Goal: Task Accomplishment & Management: Use online tool/utility

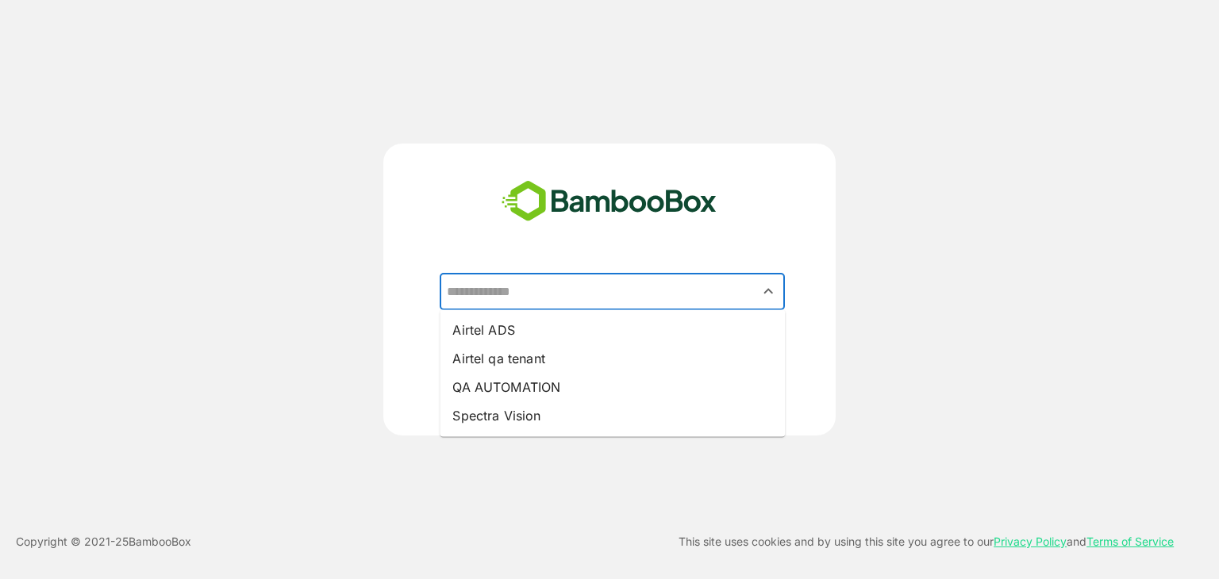
click at [592, 299] on input "text" at bounding box center [612, 292] width 339 height 30
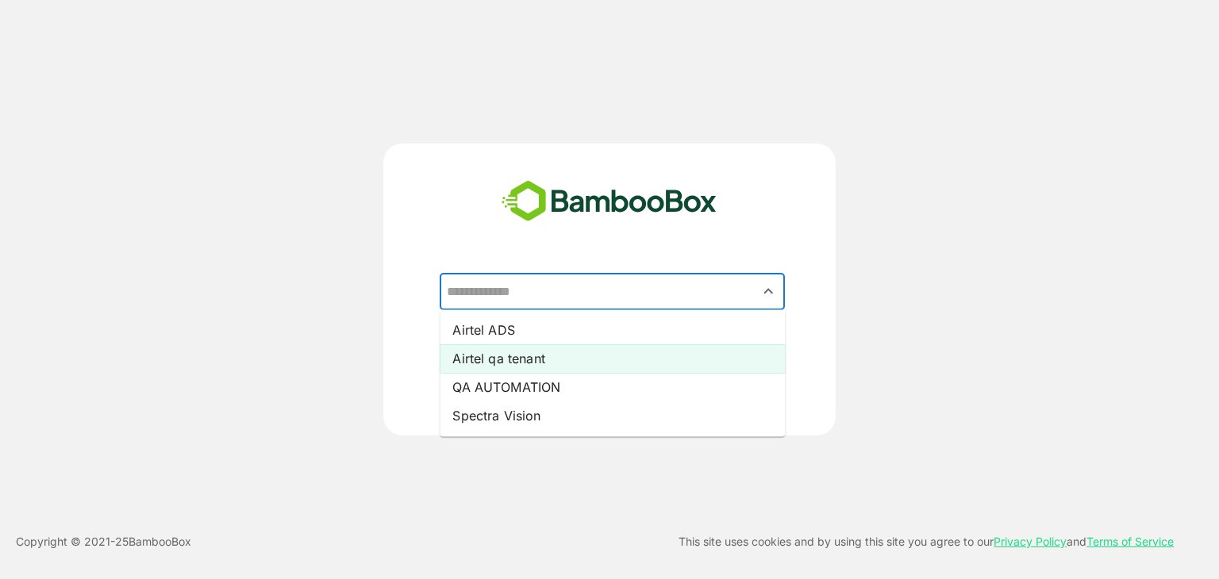
click at [604, 356] on li "Airtel qa tenant" at bounding box center [612, 358] width 345 height 29
type input "**********"
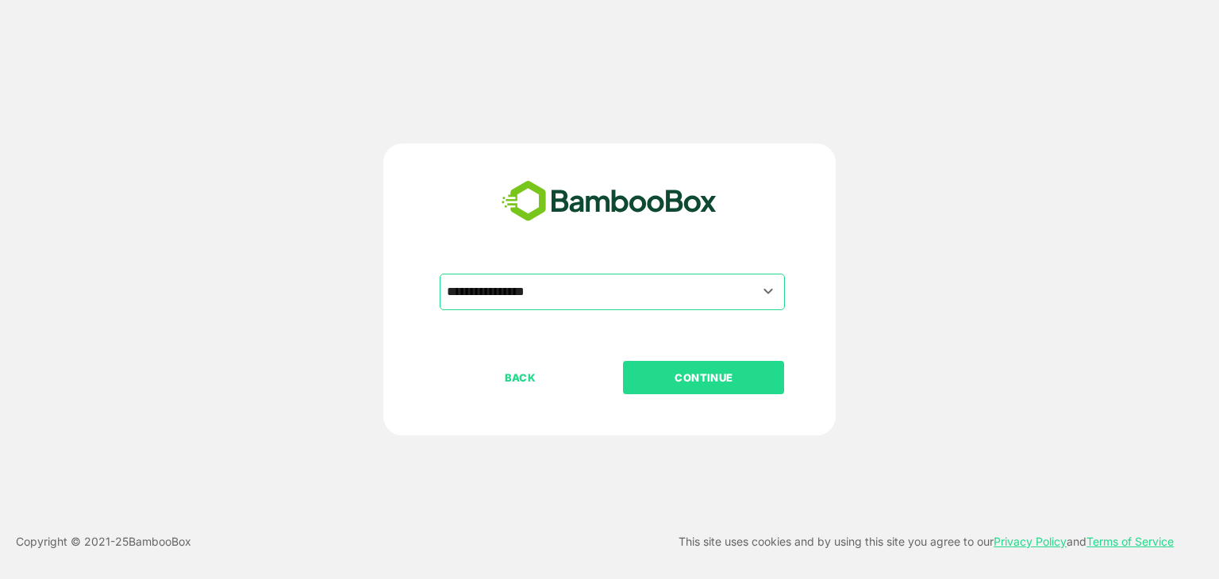
click at [694, 384] on p "CONTINUE" at bounding box center [704, 377] width 159 height 17
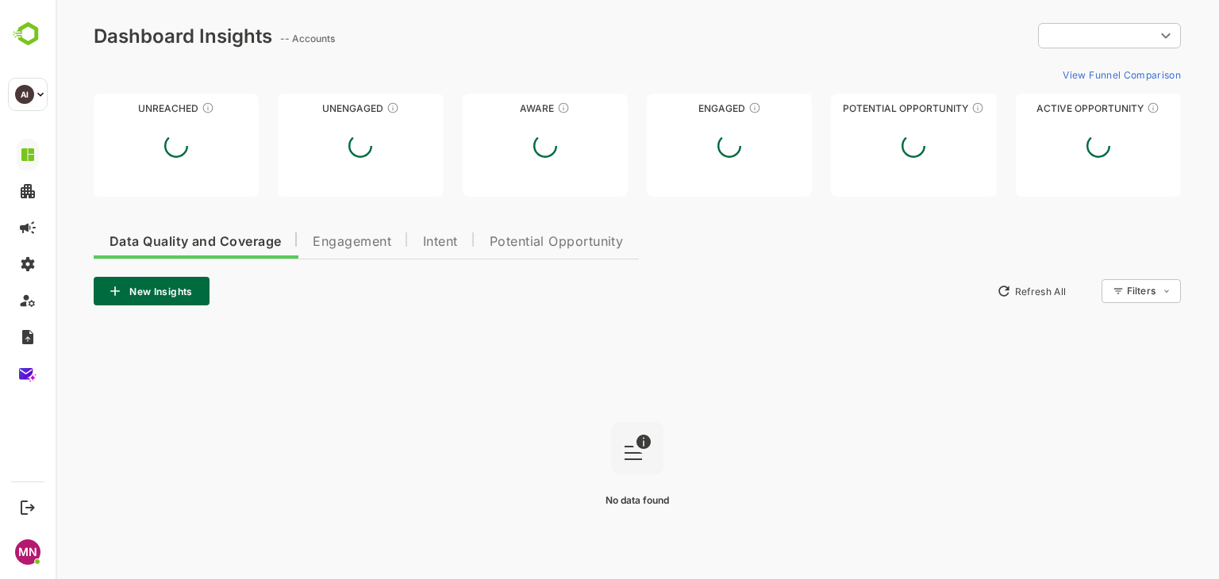
type input "**********"
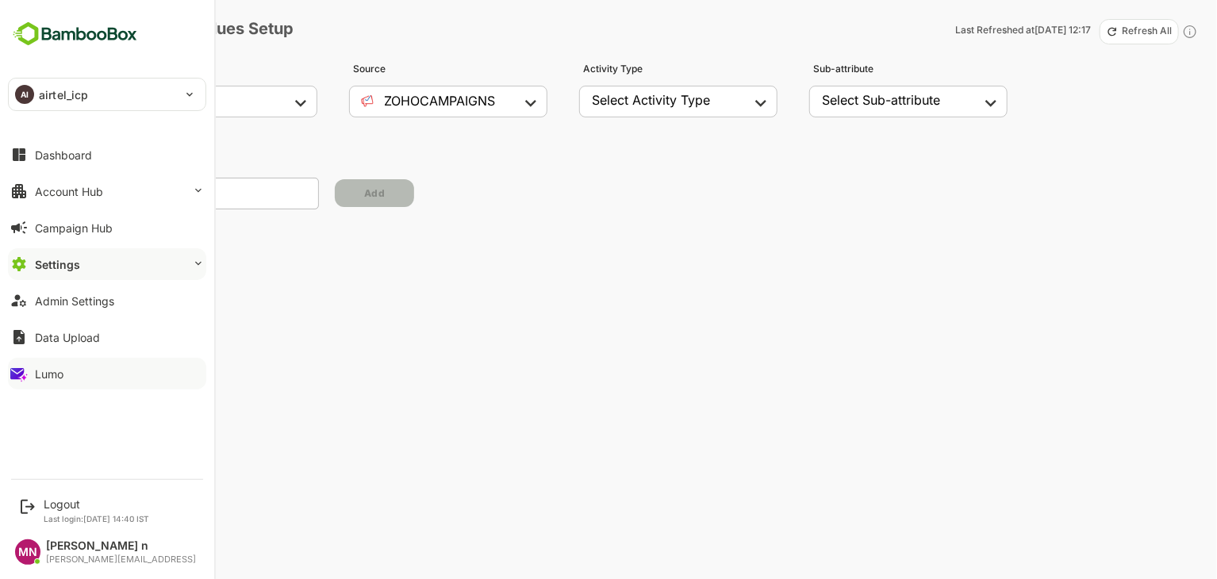
click at [94, 376] on button "Lumo" at bounding box center [107, 374] width 198 height 32
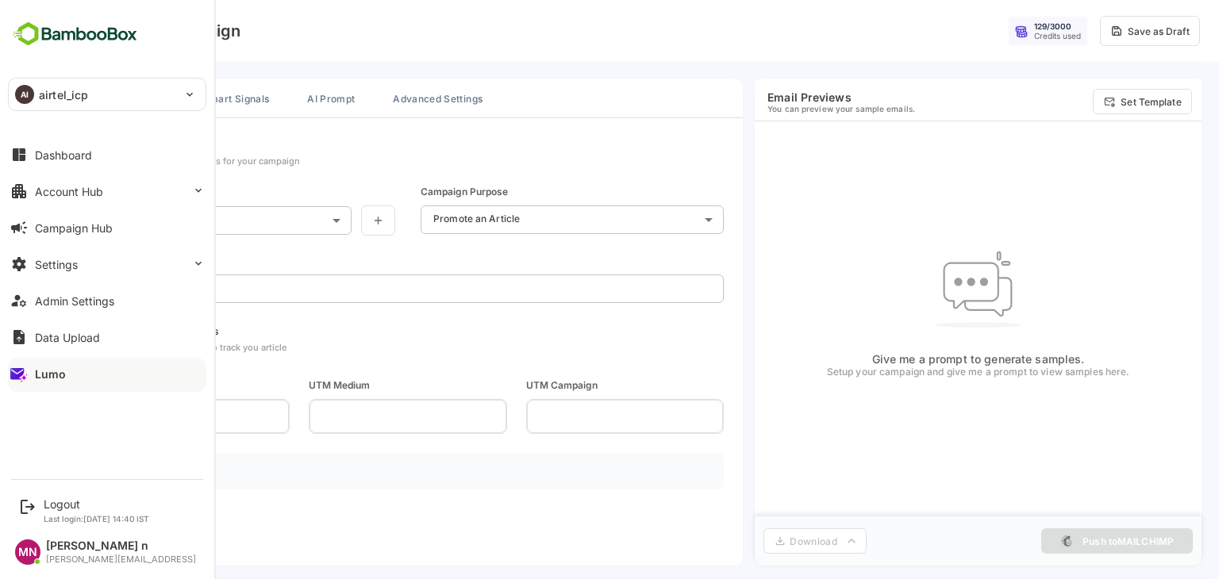
click at [35, 363] on button "Lumo" at bounding box center [107, 374] width 198 height 32
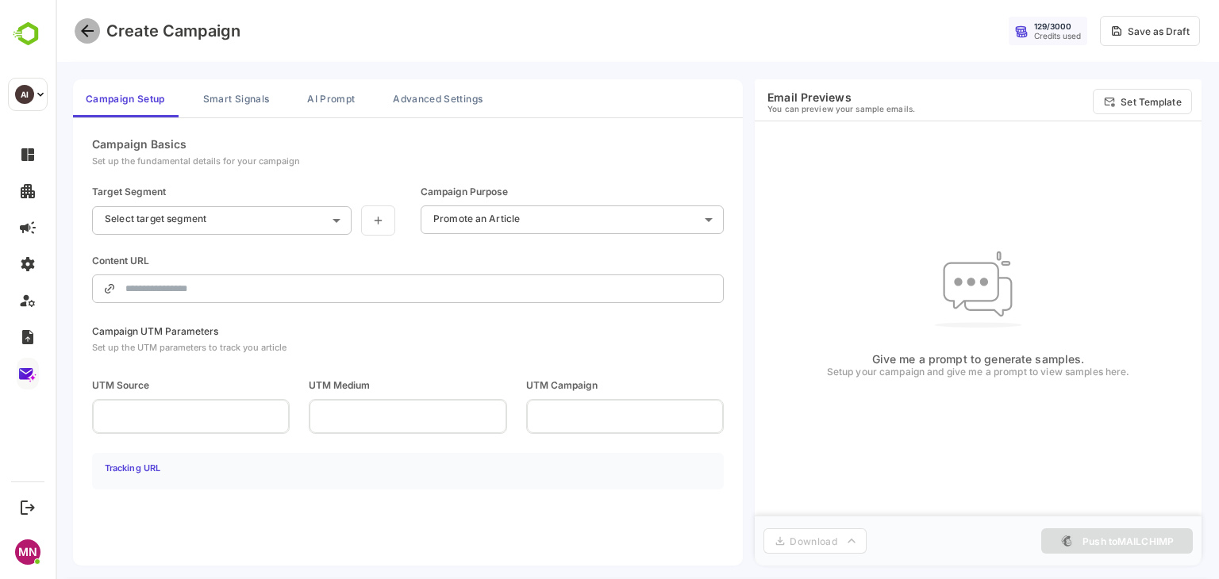
click at [88, 33] on icon "Go back" at bounding box center [87, 30] width 19 height 19
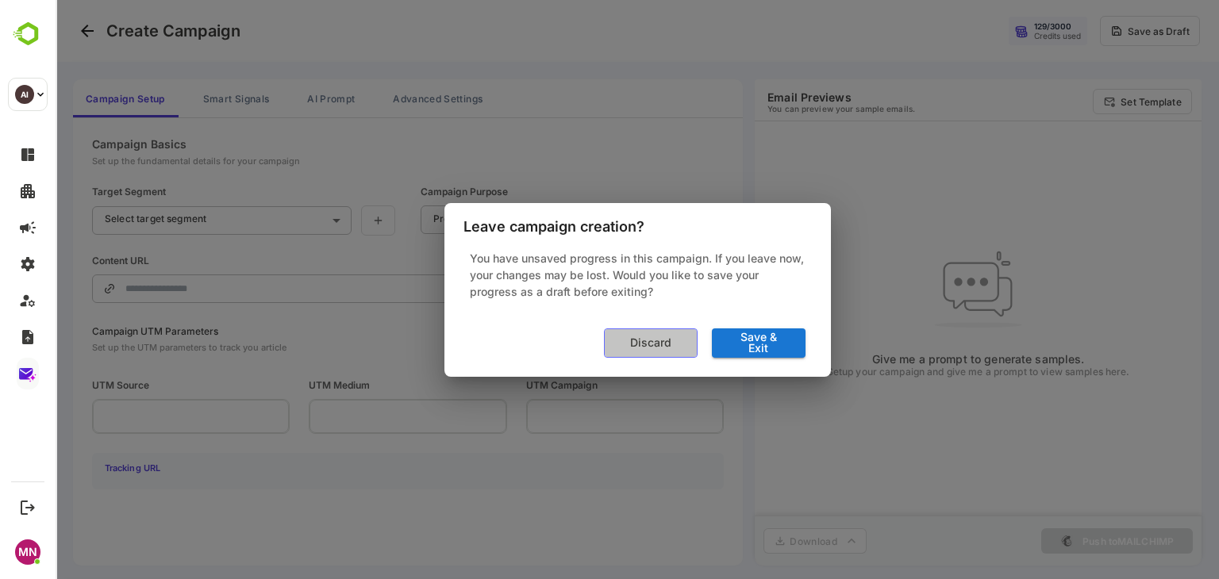
click at [650, 352] on button "Discard" at bounding box center [651, 343] width 94 height 29
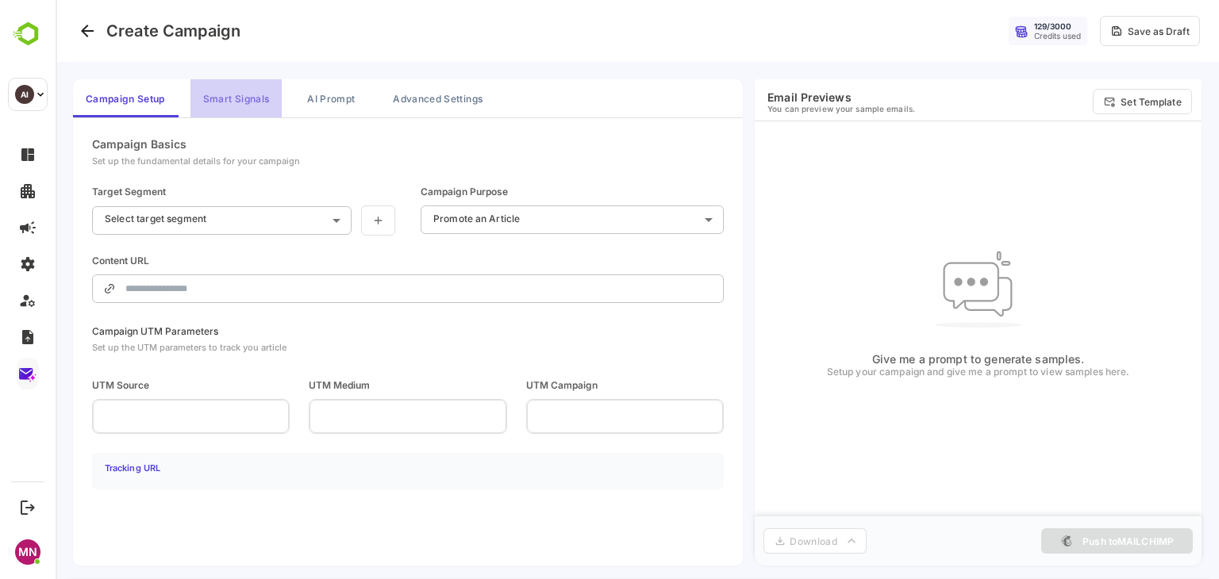
click at [251, 95] on button "Smart Signals" at bounding box center [235, 98] width 91 height 38
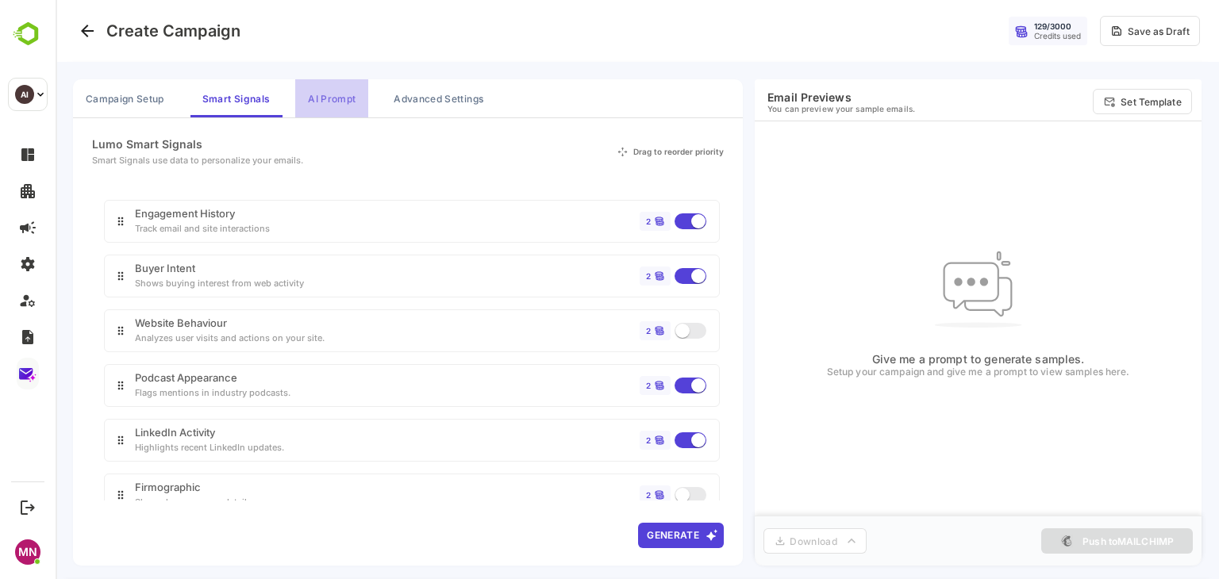
click at [354, 83] on button "AI Prompt" at bounding box center [331, 98] width 73 height 38
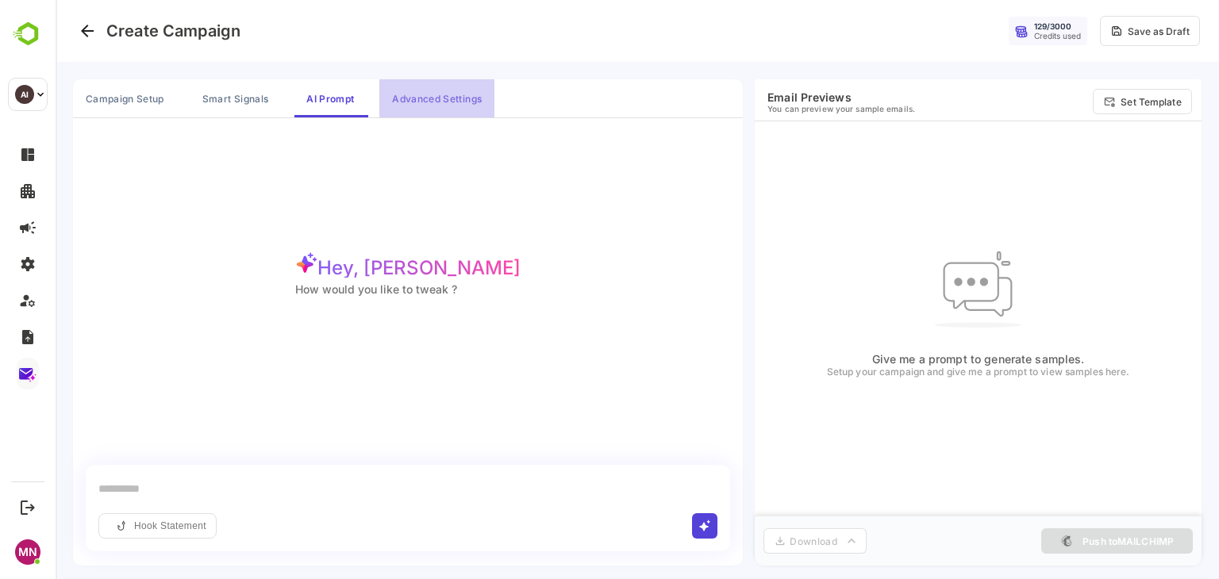
click at [447, 101] on button "Advanced Settings" at bounding box center [436, 98] width 115 height 38
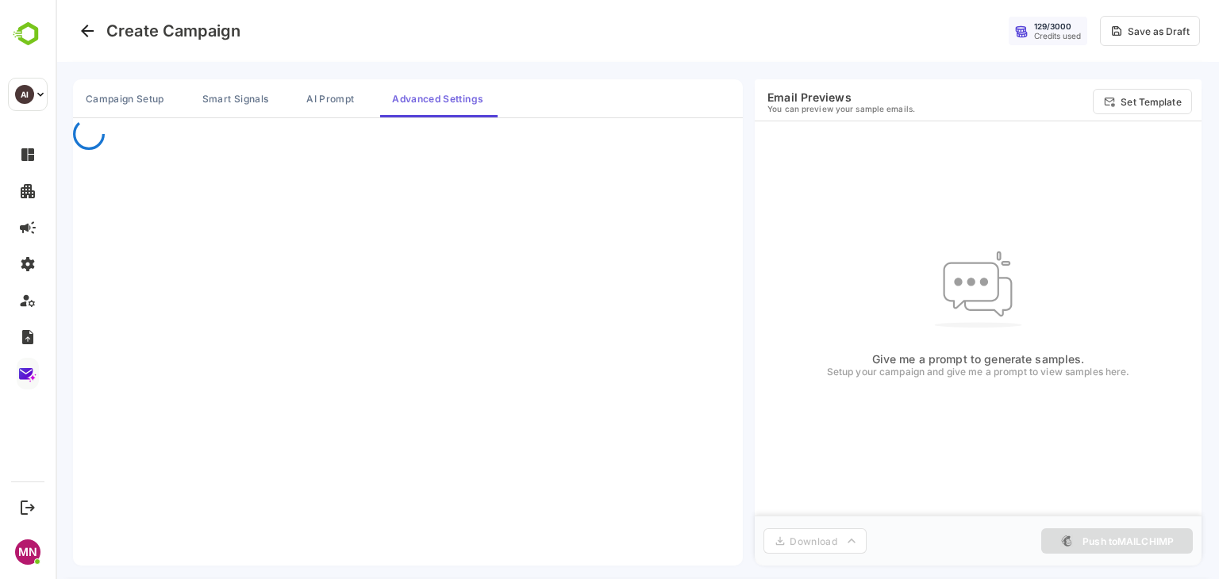
scroll to position [3, 0]
